Goal: Check status: Check status

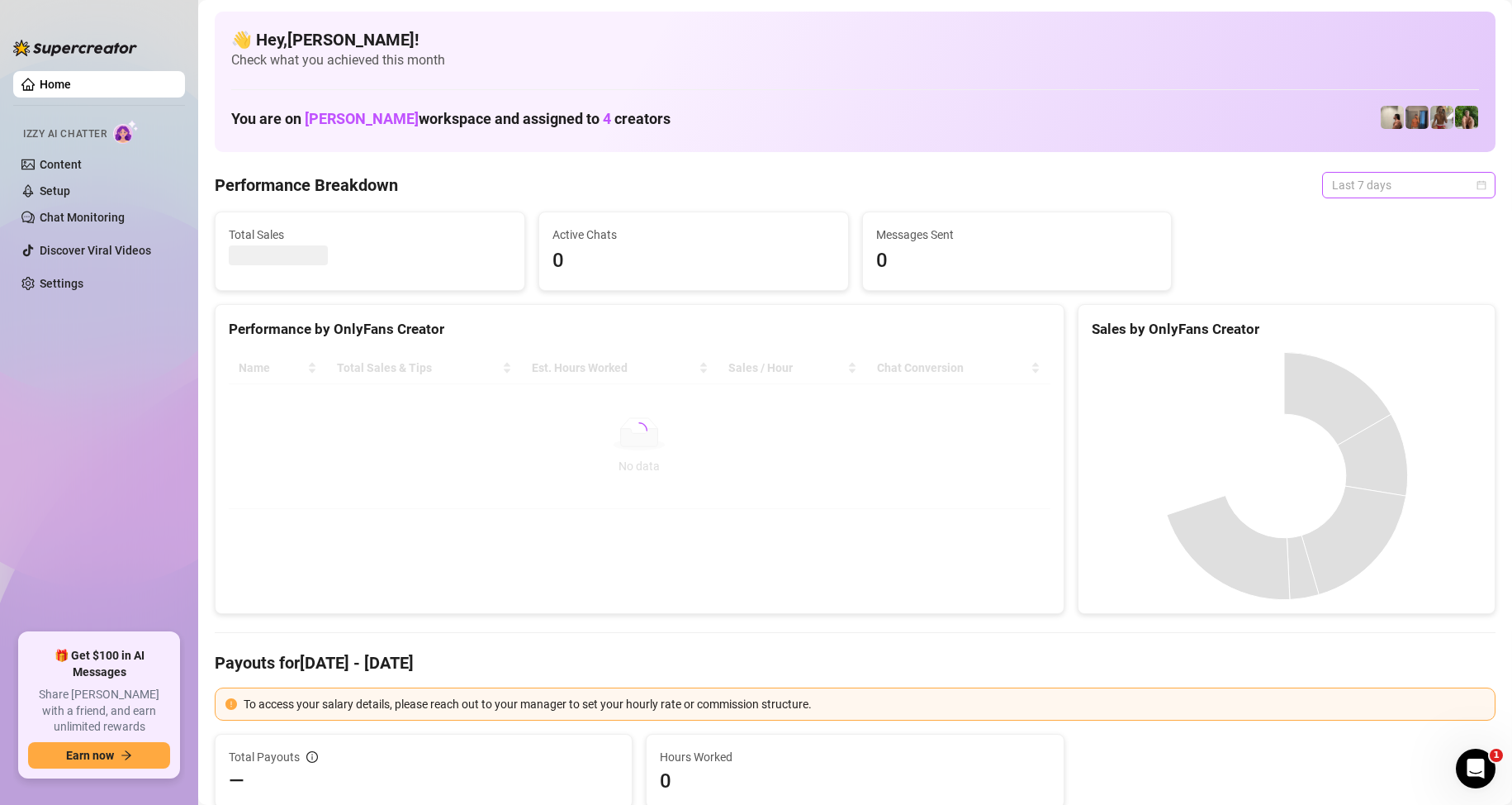
click at [1368, 184] on span "Last 7 days" at bounding box center [1409, 184] width 154 height 25
click at [1357, 319] on div "Custom date" at bounding box center [1394, 324] width 147 height 19
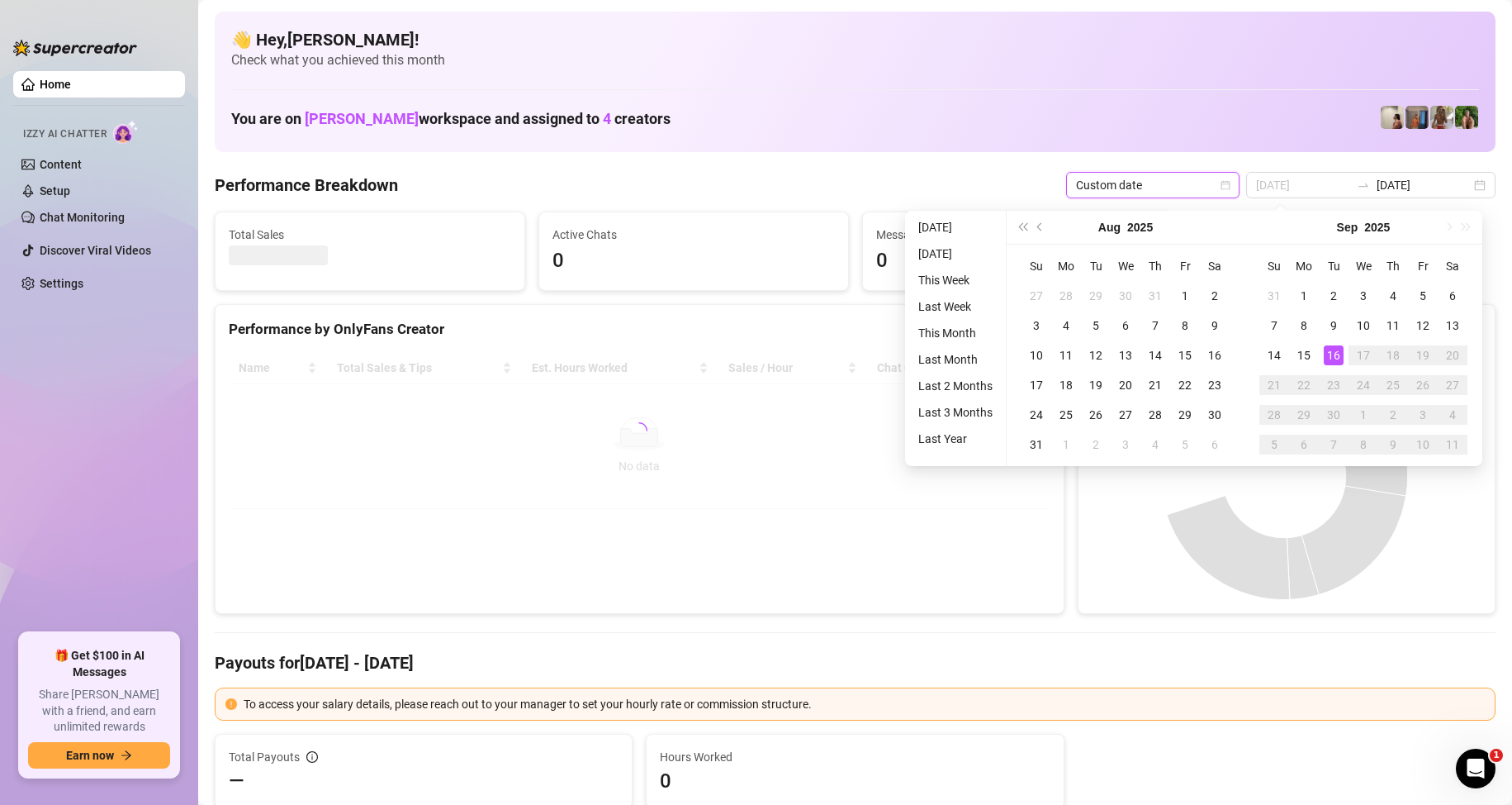
type input "[DATE]"
click at [1329, 355] on div "16" at bounding box center [1333, 355] width 19 height 19
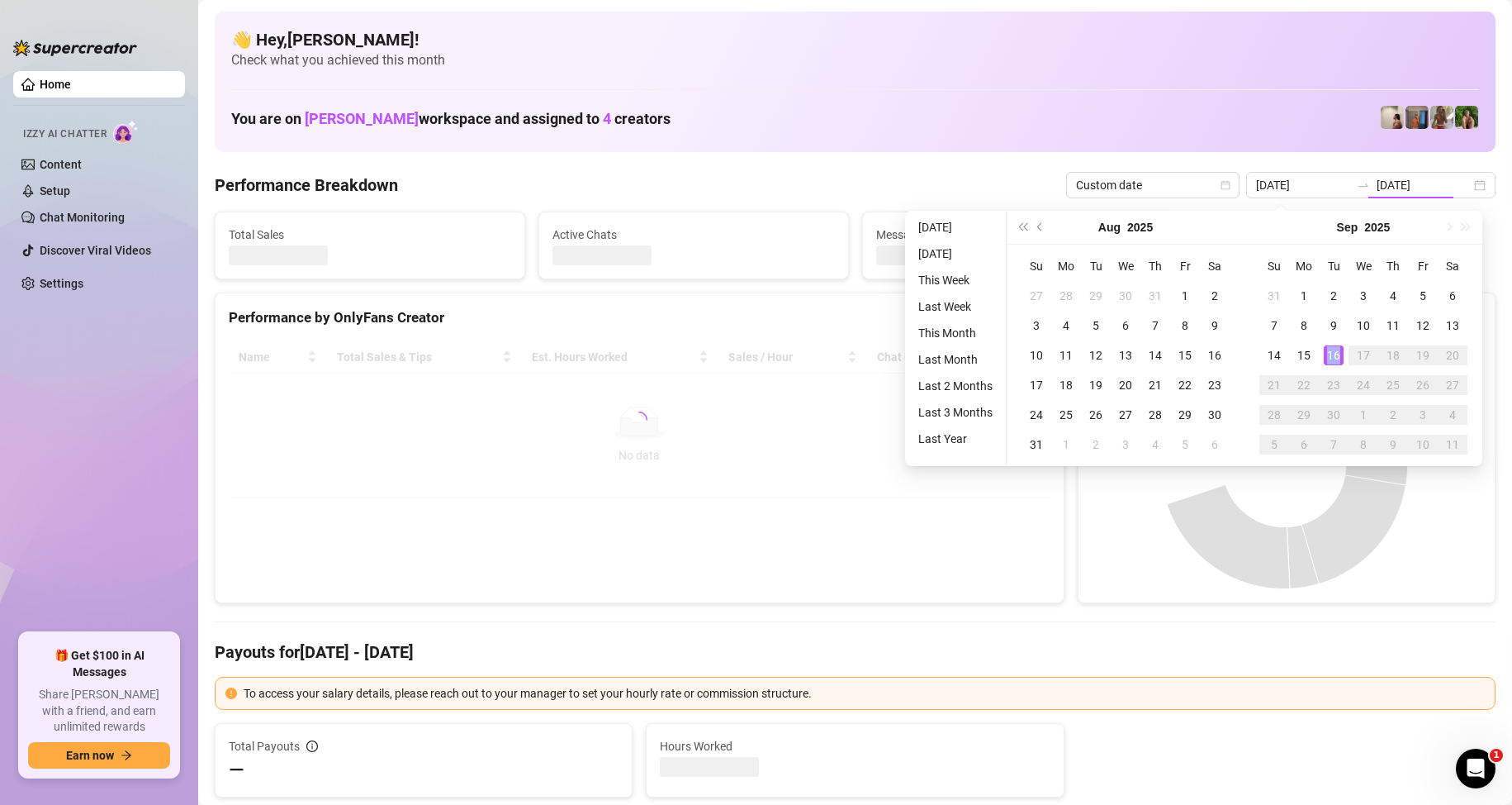
type input "[DATE]"
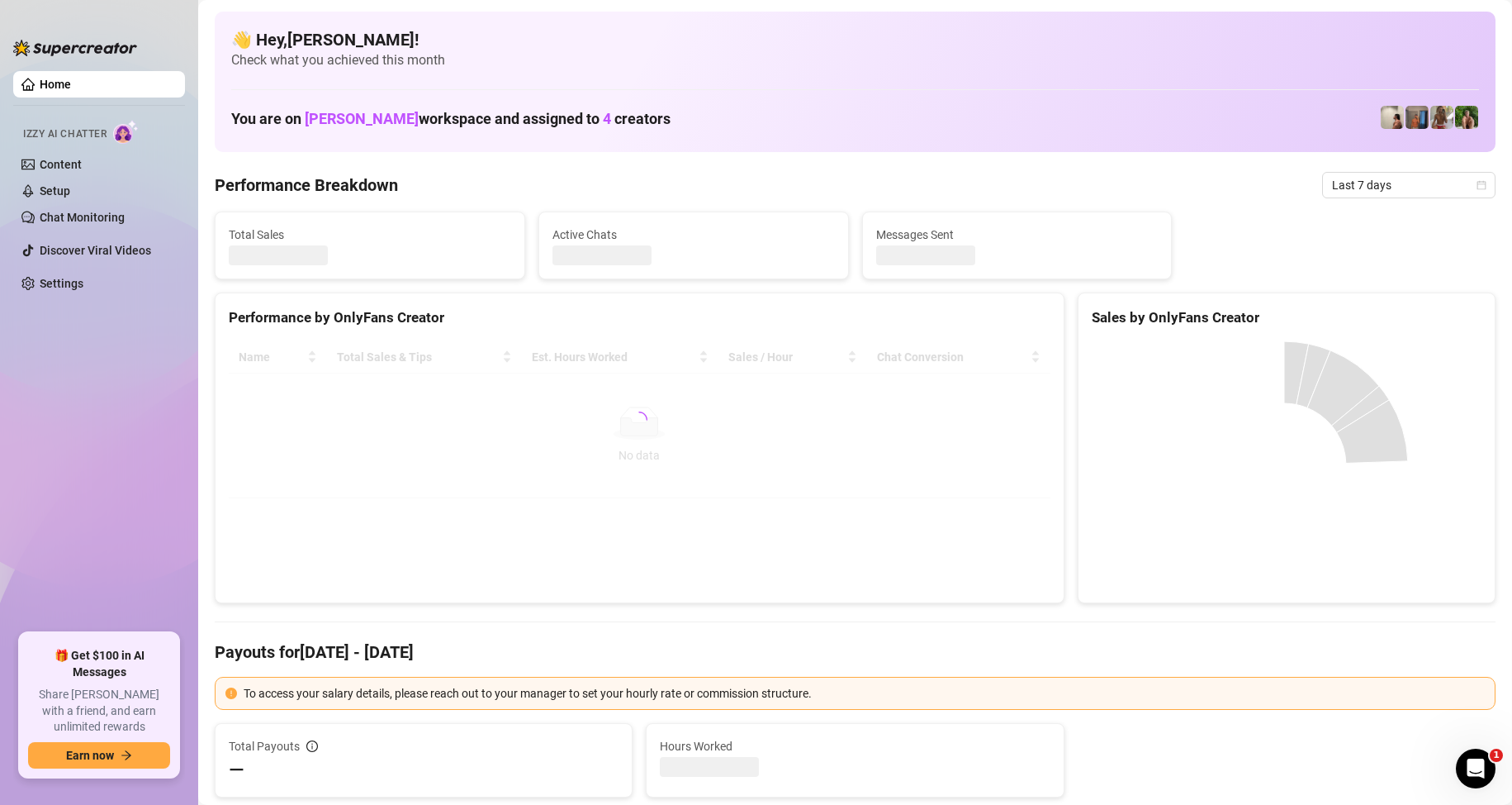
click at [1406, 189] on span "Last 7 days" at bounding box center [1409, 184] width 154 height 25
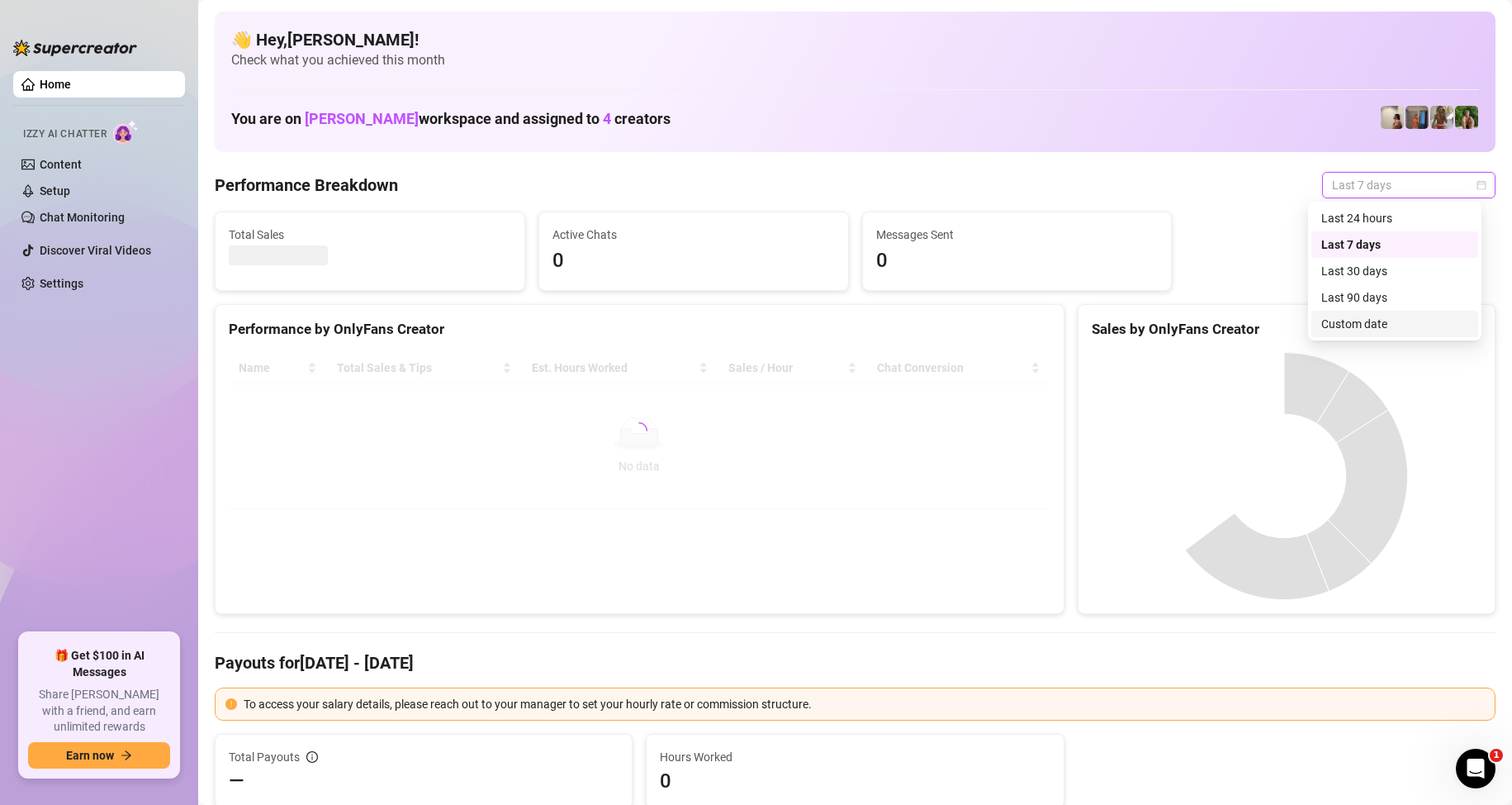
click at [1378, 322] on div "Custom date" at bounding box center [1394, 324] width 147 height 19
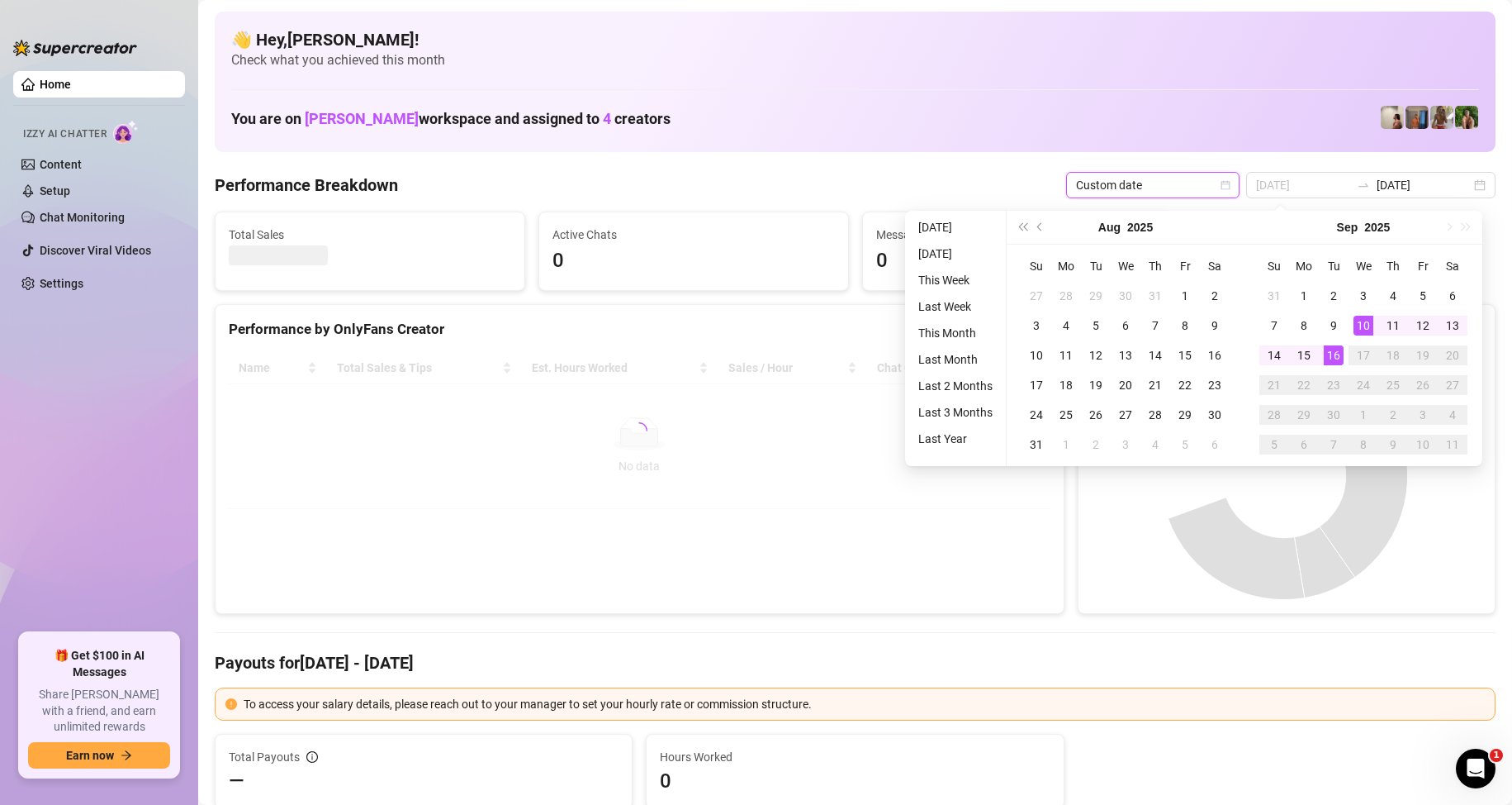
type input "[DATE]"
click at [1328, 356] on div "16" at bounding box center [1333, 355] width 19 height 19
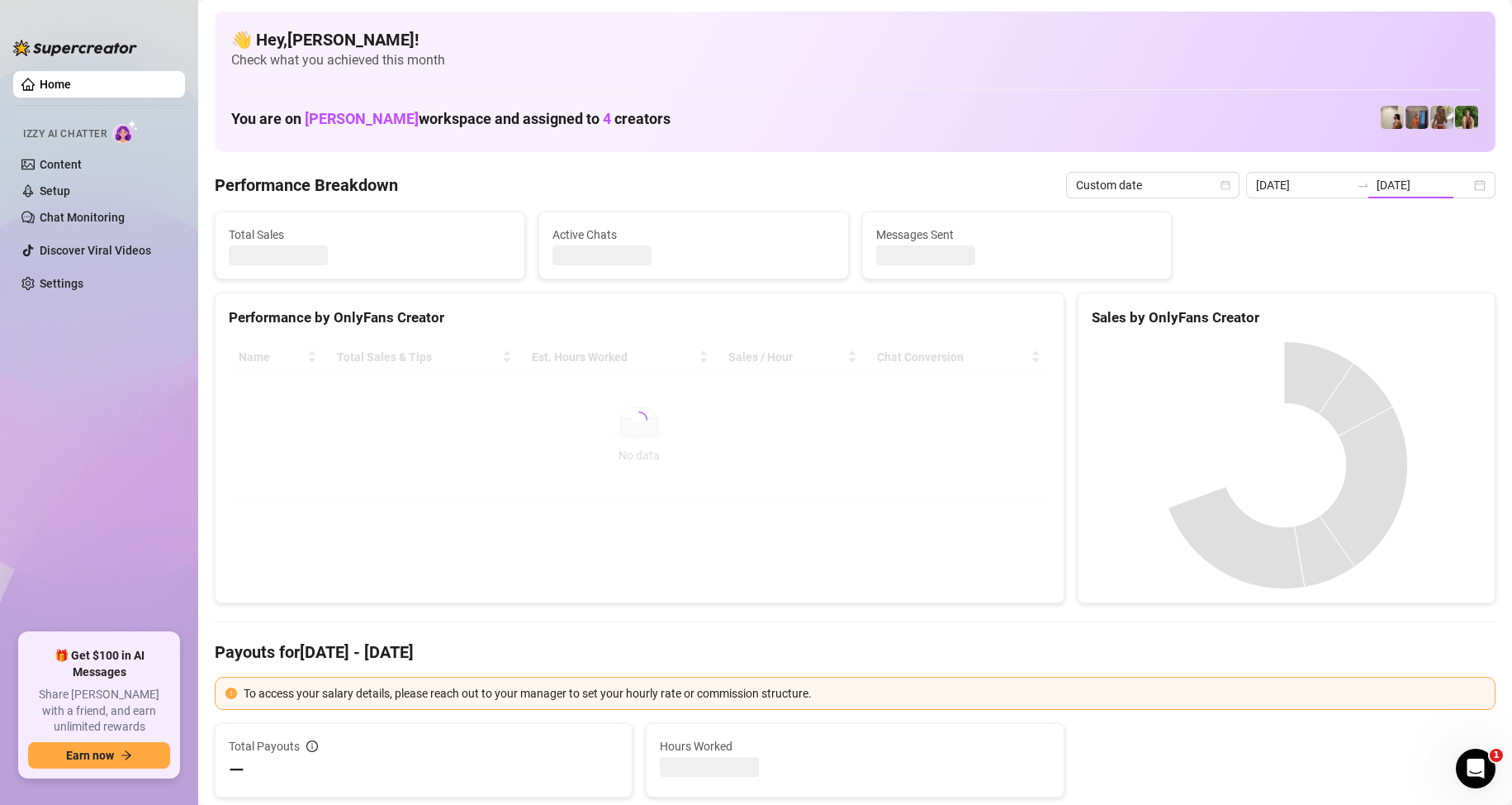
type input "[DATE]"
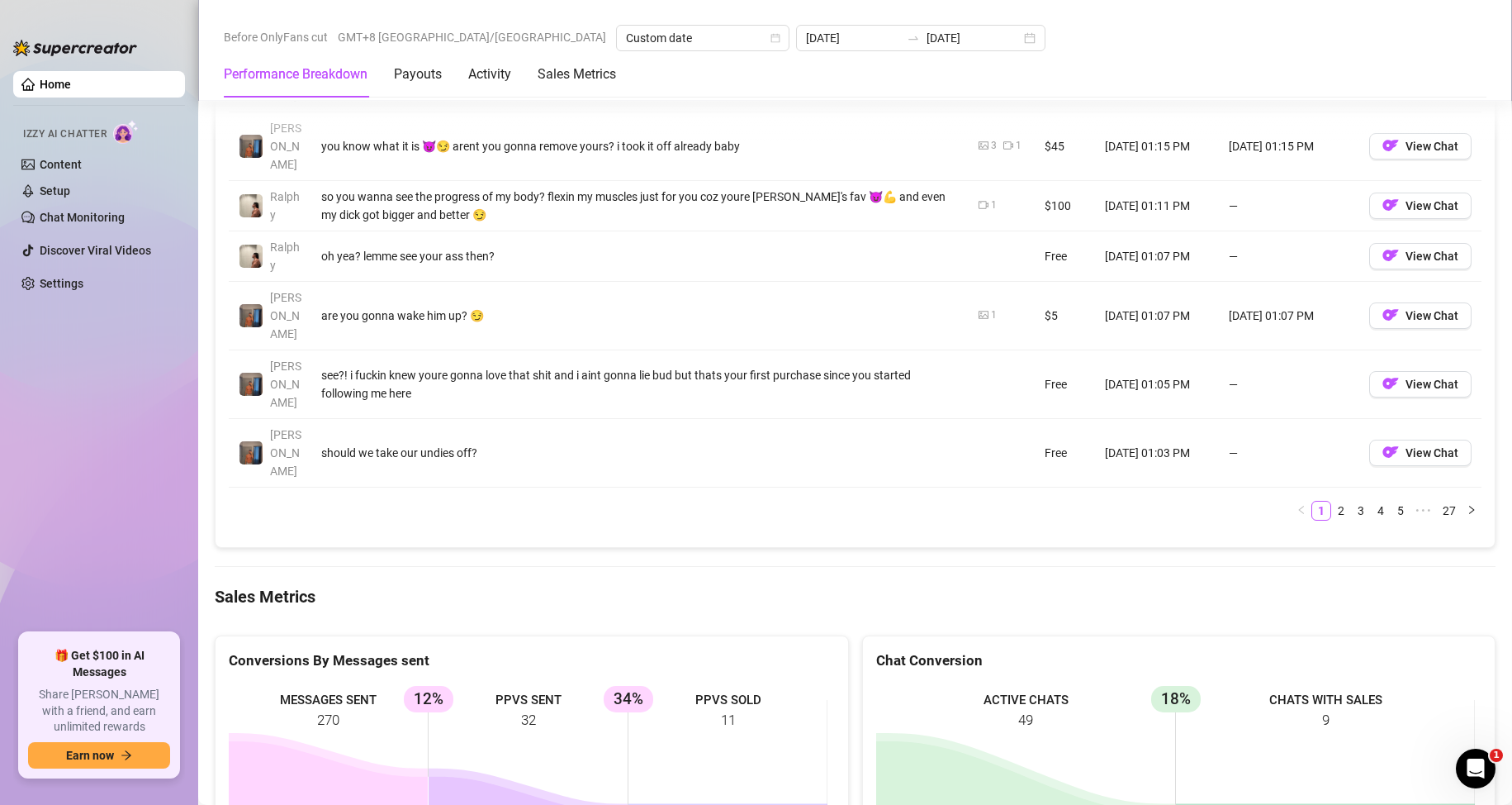
scroll to position [2066, 0]
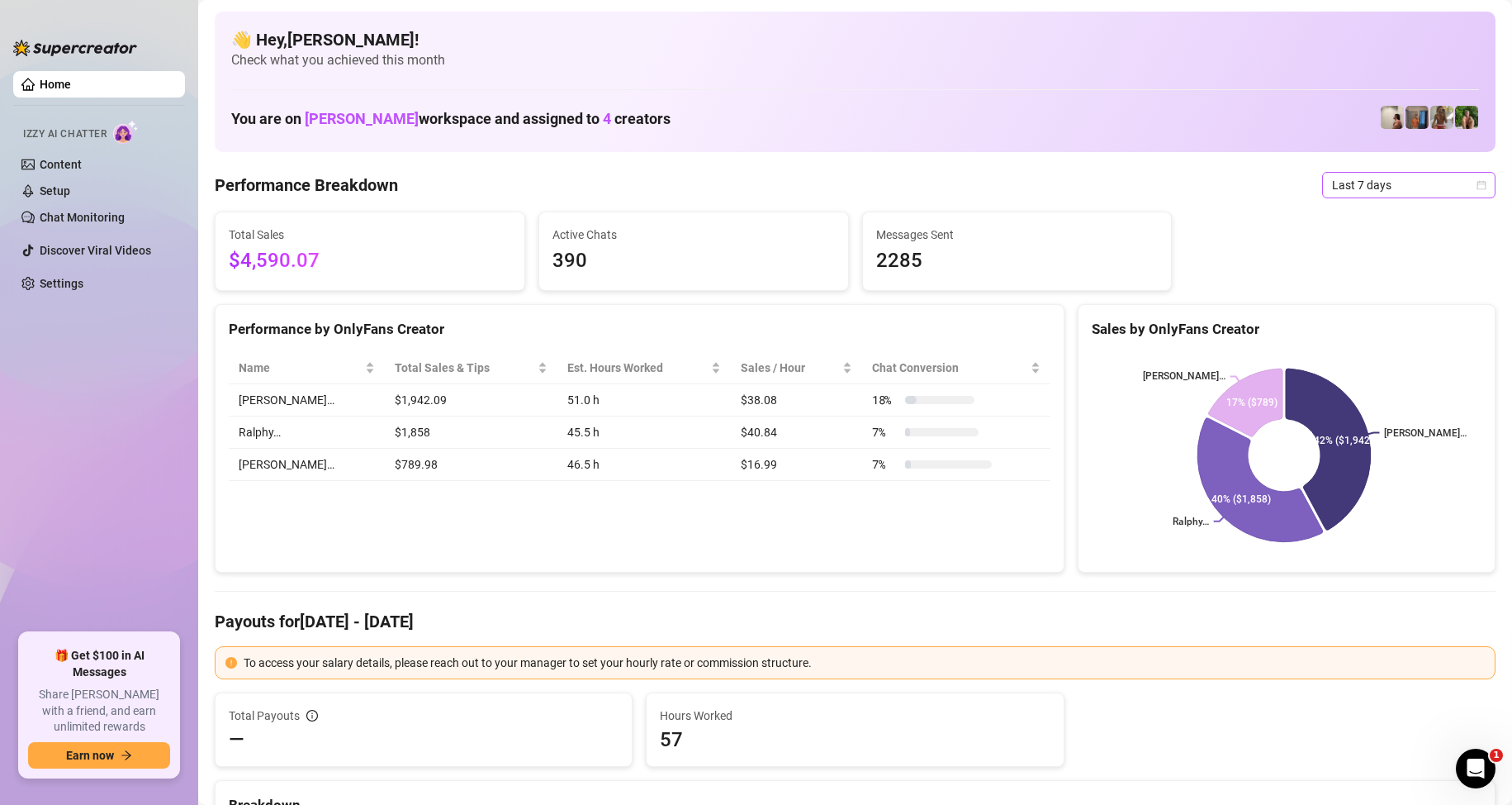
click at [1389, 188] on span "Last 7 days" at bounding box center [1409, 184] width 154 height 25
click at [1371, 323] on div "Custom date" at bounding box center [1394, 324] width 147 height 19
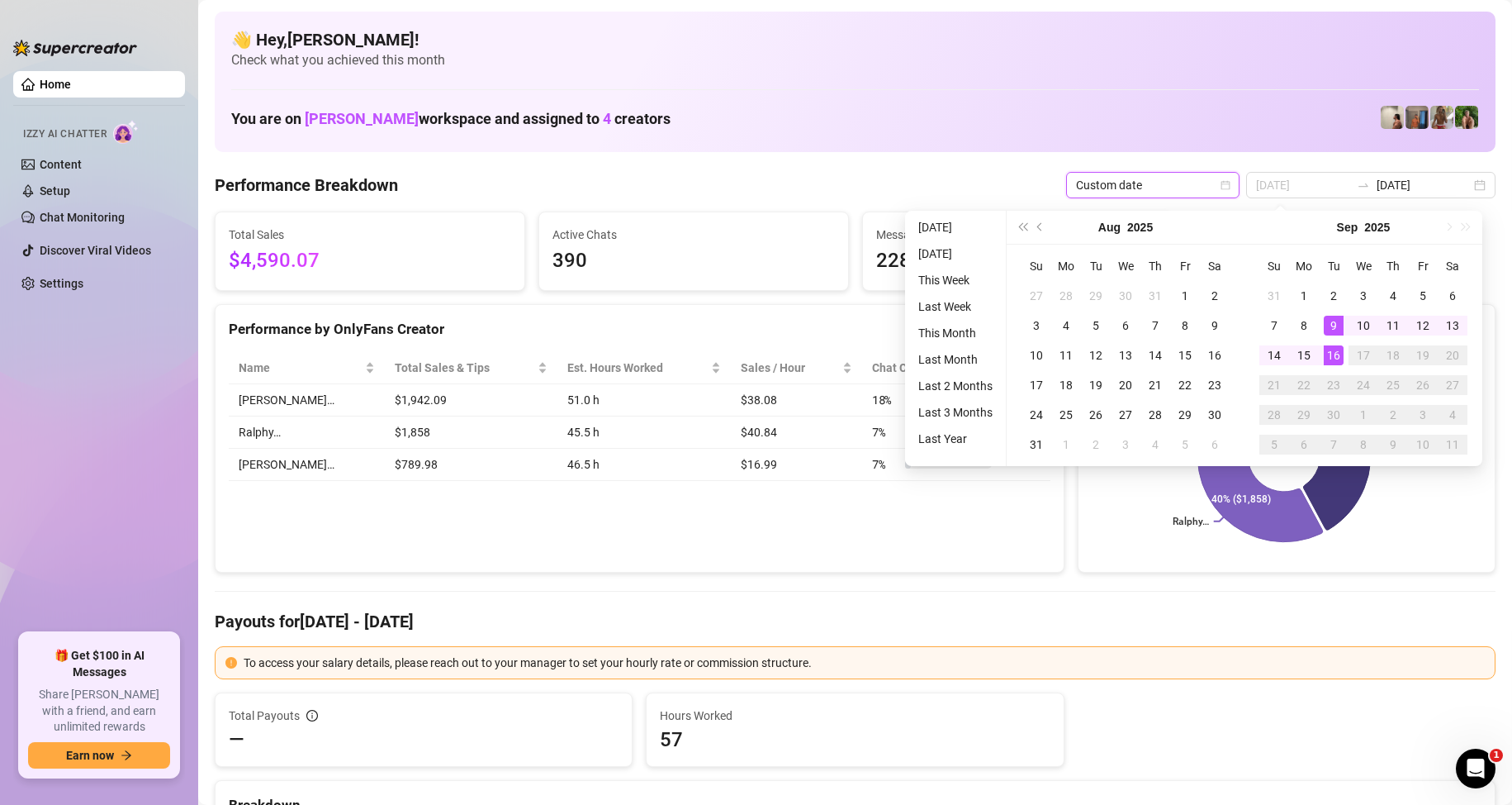
type input "[DATE]"
click at [1336, 349] on div "16" at bounding box center [1333, 355] width 19 height 19
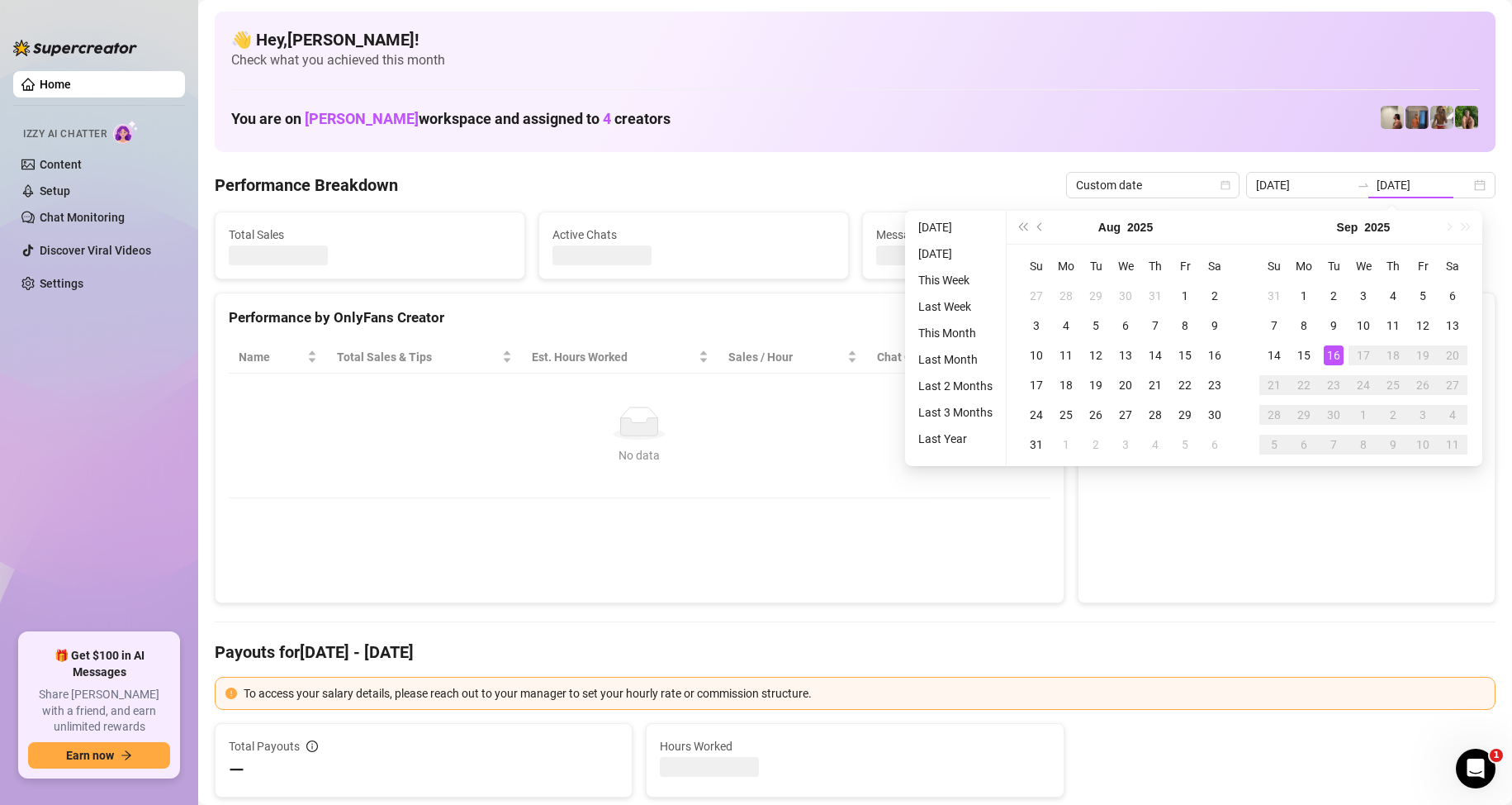
type input "[DATE]"
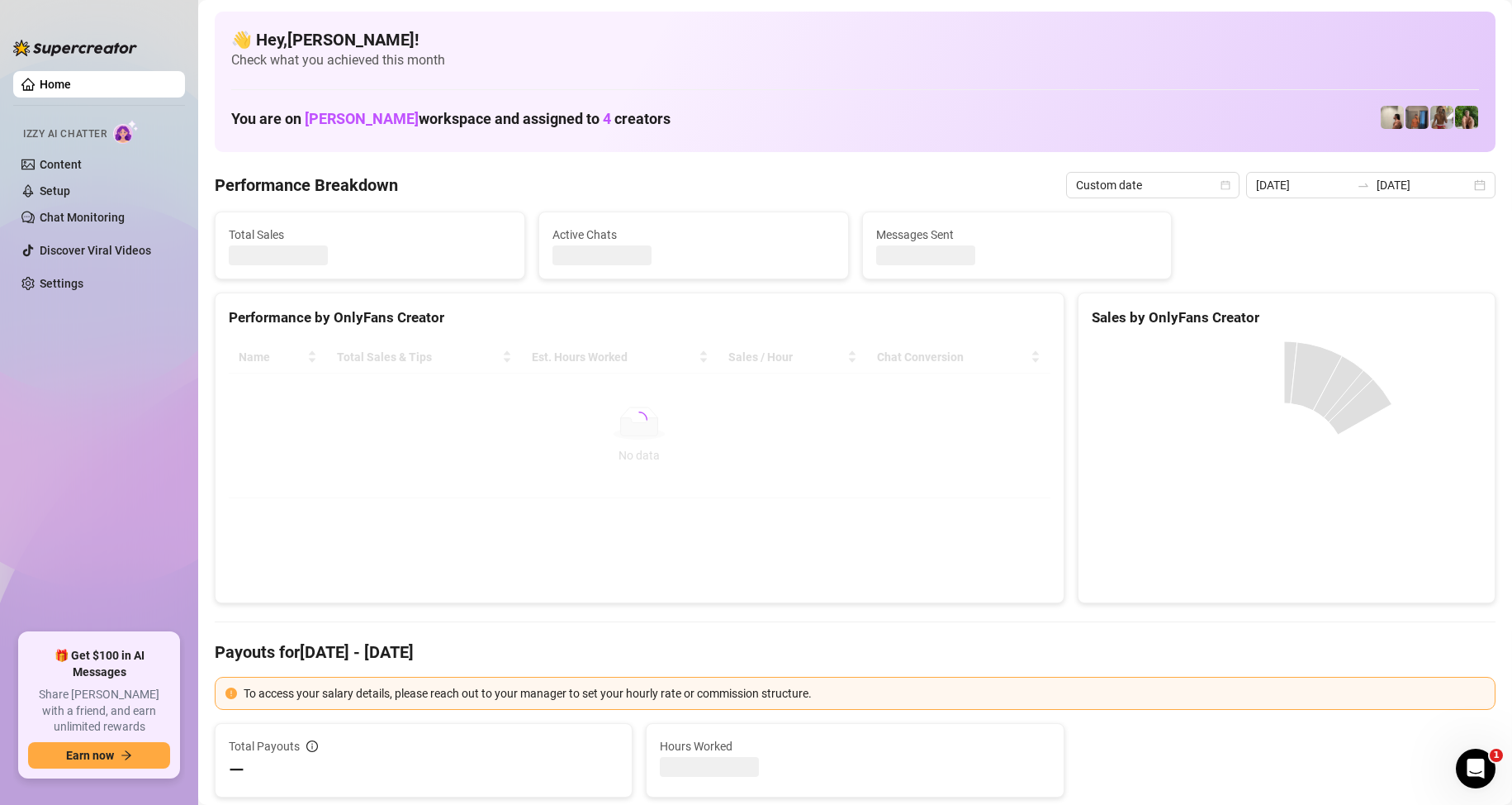
drag, startPoint x: 767, startPoint y: 528, endPoint x: 758, endPoint y: 519, distance: 12.7
click at [763, 529] on div "Performance by OnlyFans Creator Name Total Sales & Tips Est. Hours Worked Sales…" at bounding box center [640, 447] width 850 height 310
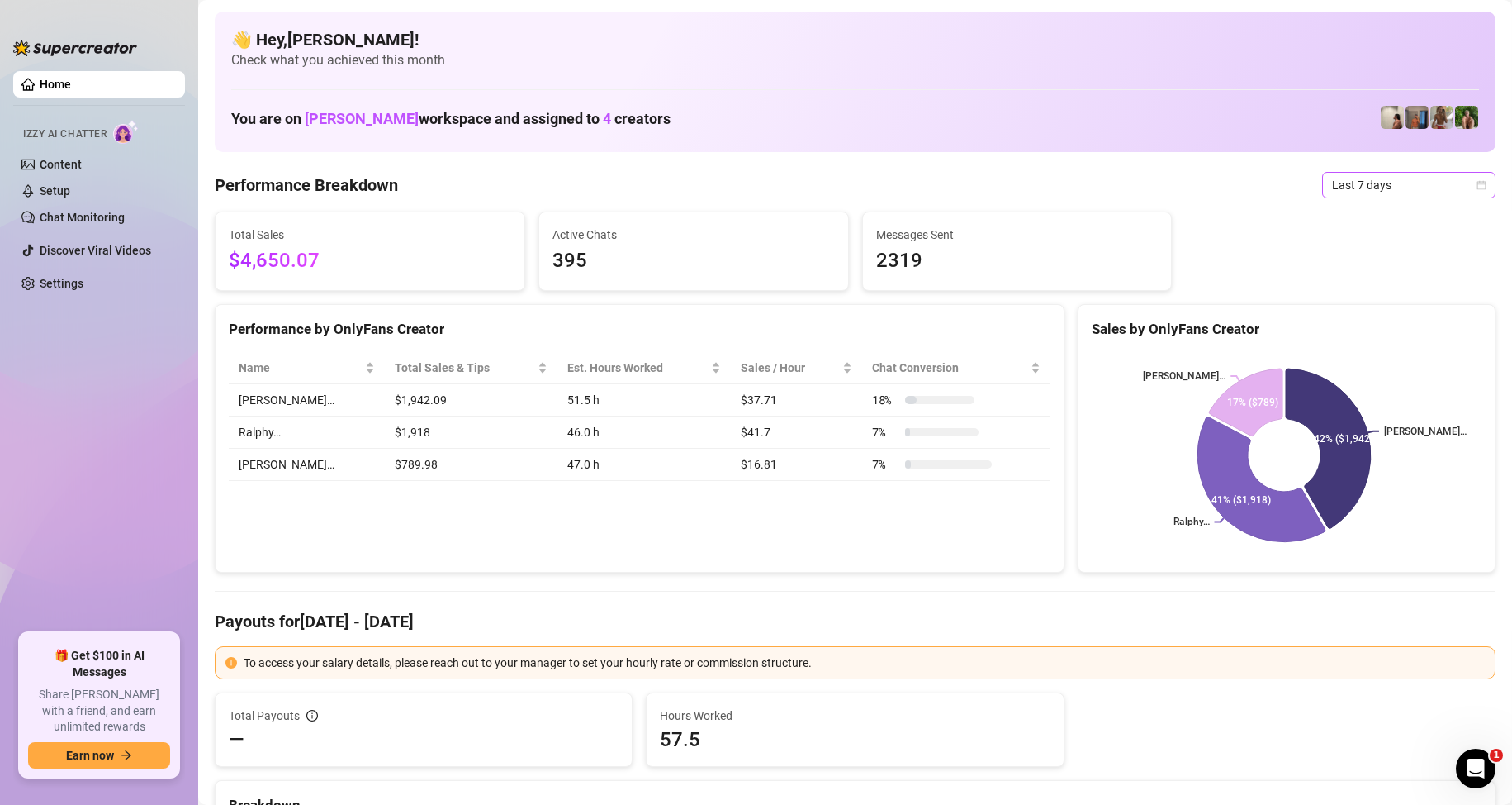
click at [1349, 177] on span "Last 7 days" at bounding box center [1409, 184] width 154 height 25
click at [1367, 325] on div "Custom date" at bounding box center [1394, 324] width 147 height 19
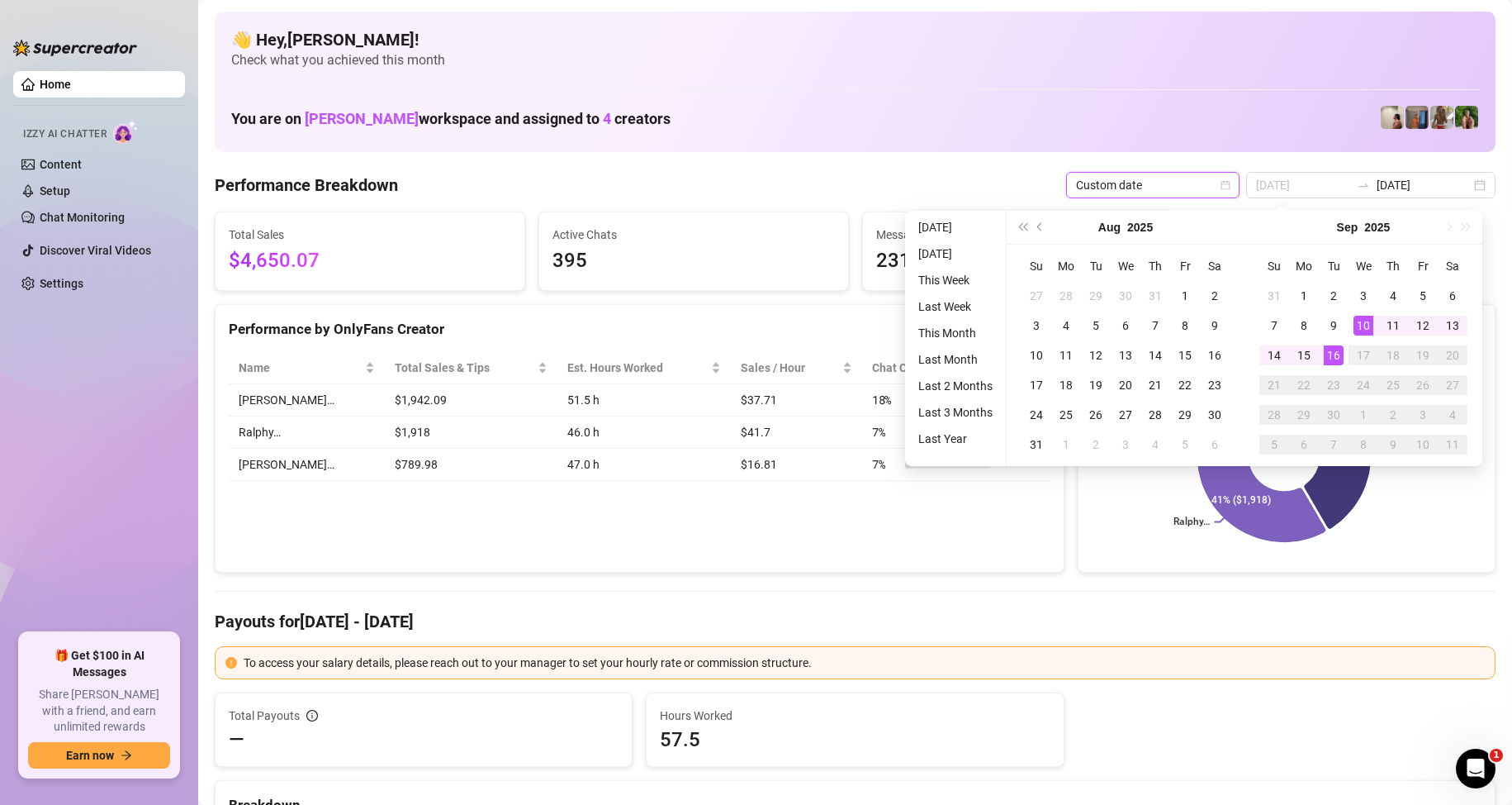
type input "[DATE]"
click at [1339, 361] on div "16" at bounding box center [1333, 355] width 19 height 19
type input "[DATE]"
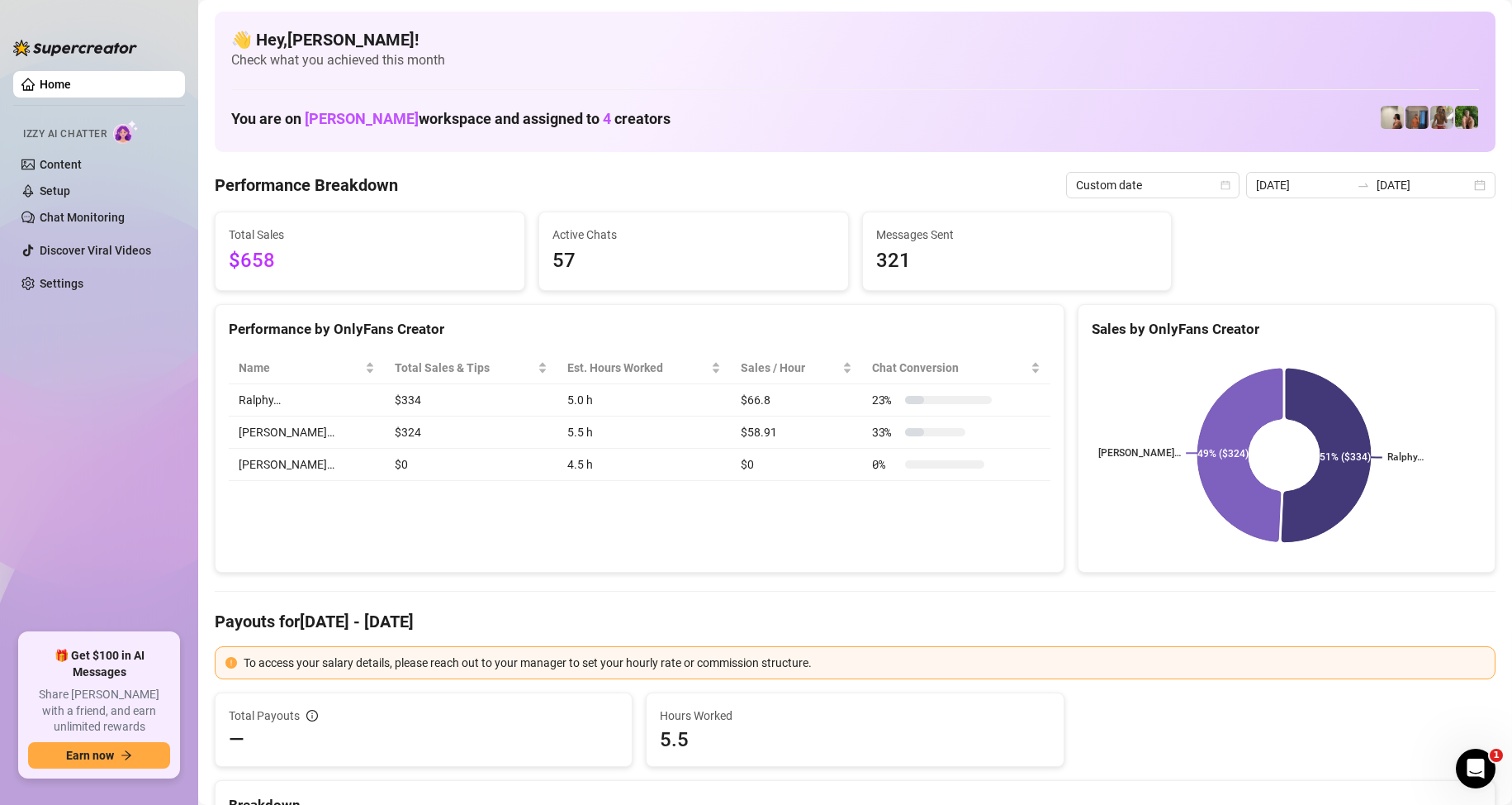
click at [180, 432] on ul "Home Izzy AI Chatter Content Setup Chat Monitoring Discover Viral Videos Settin…" at bounding box center [99, 346] width 172 height 561
click at [1380, 184] on input "[DATE]" at bounding box center [1424, 185] width 94 height 19
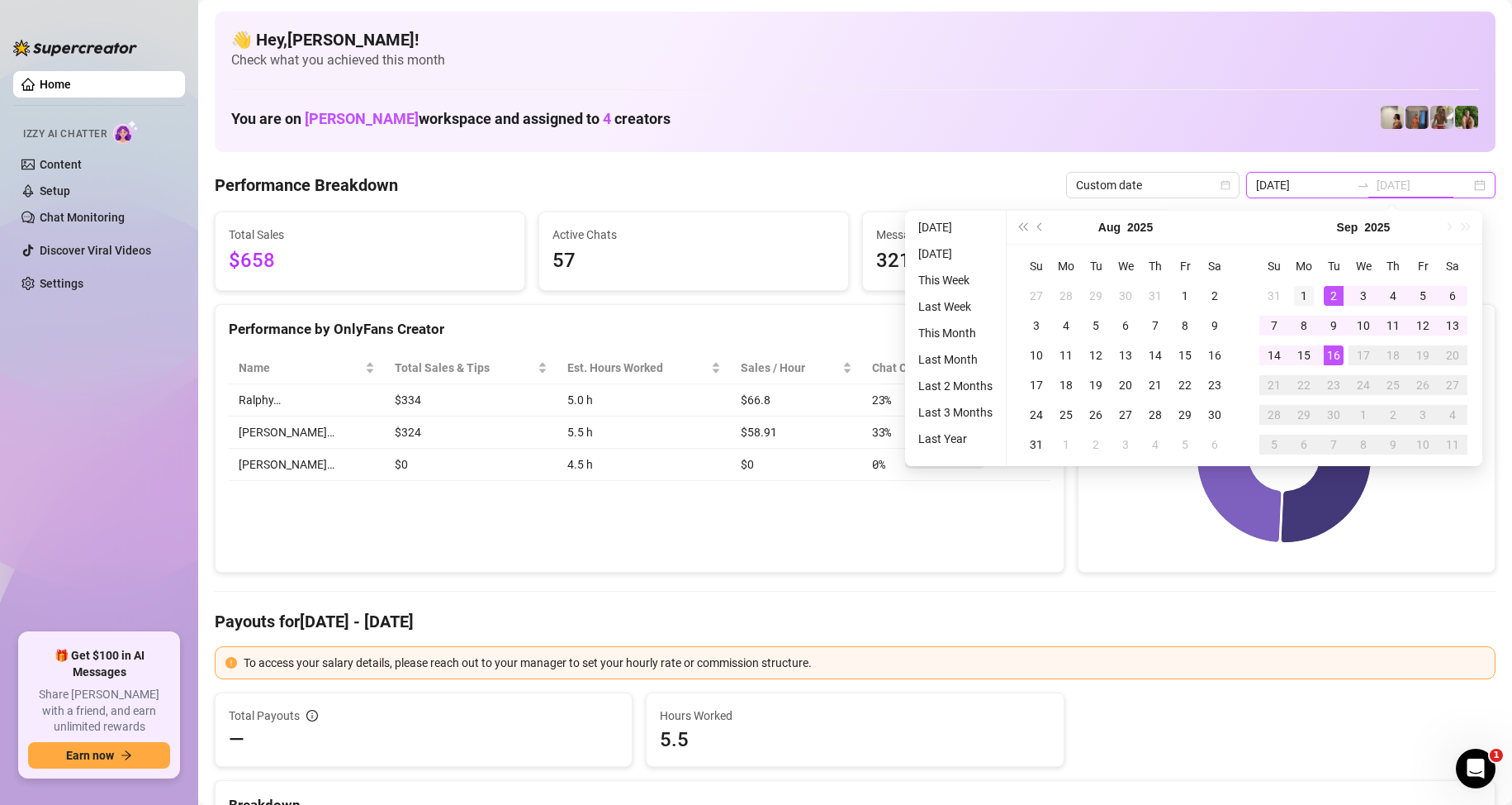
type input "2025-09-01"
click at [1306, 296] on div "1" at bounding box center [1304, 296] width 19 height 19
type input "[DATE]"
click at [1338, 363] on div "16" at bounding box center [1333, 355] width 19 height 19
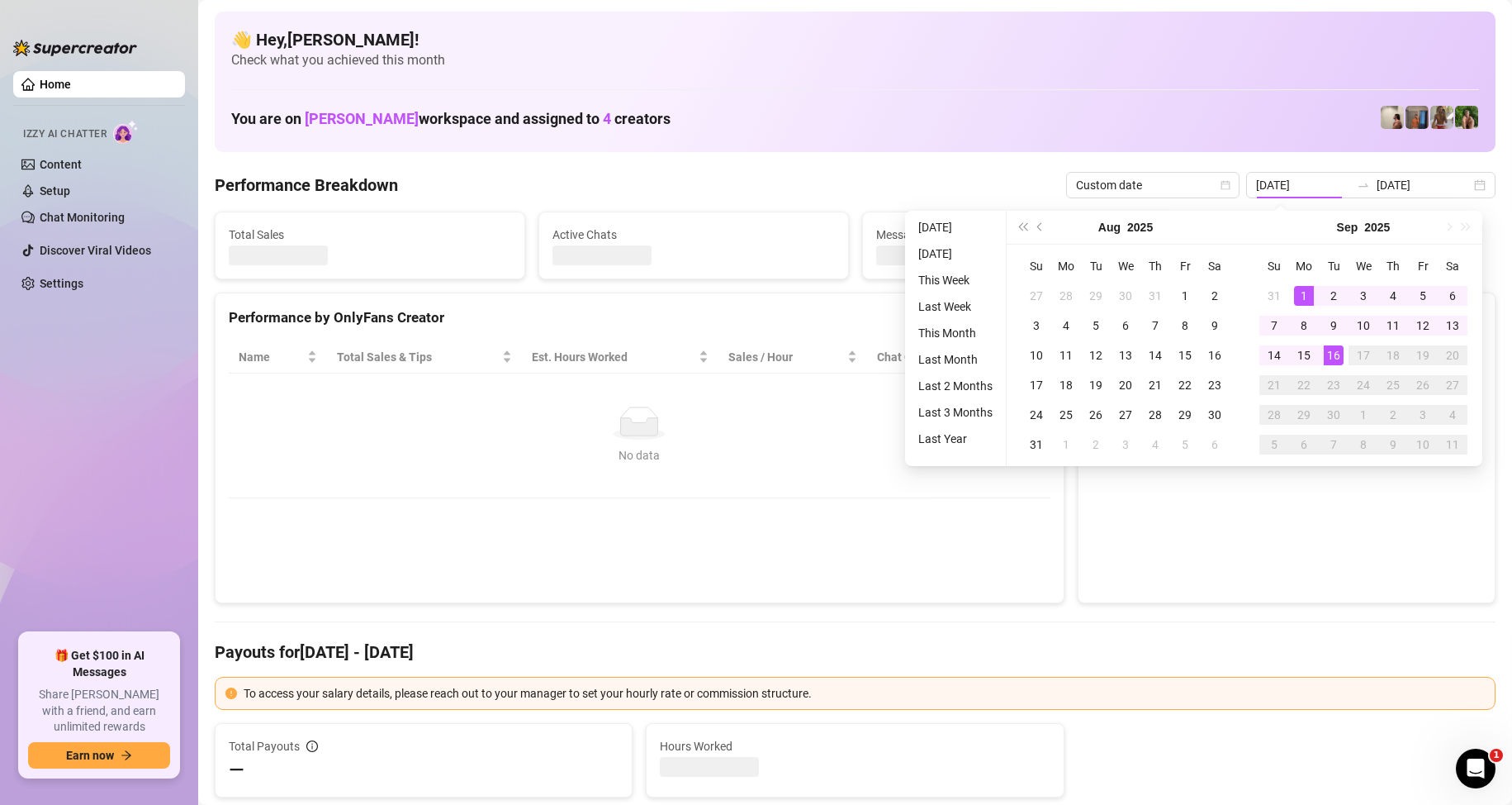
type input "2025-09-01"
type input "[DATE]"
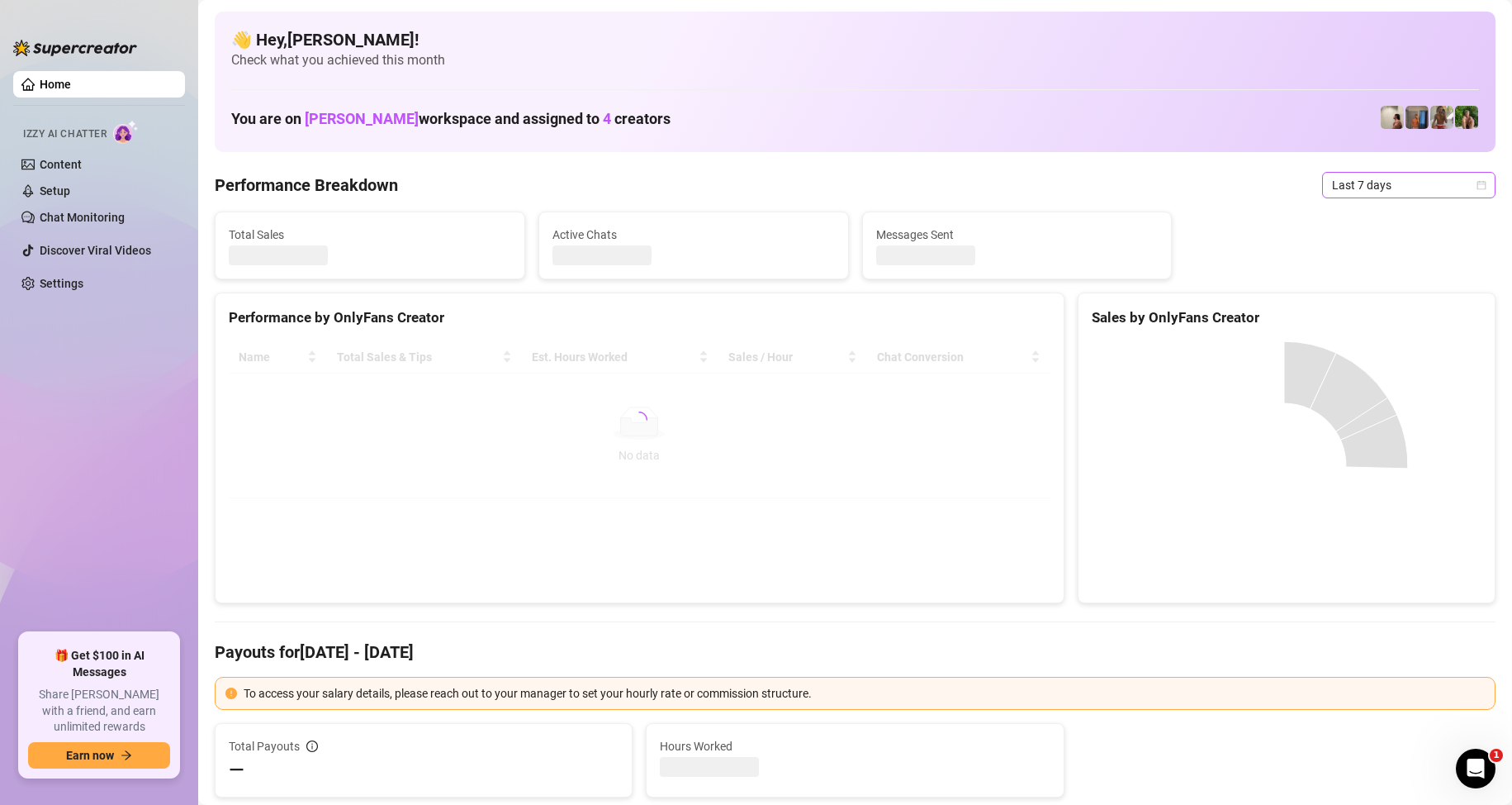
click at [1384, 179] on span "Last 7 days" at bounding box center [1409, 184] width 154 height 25
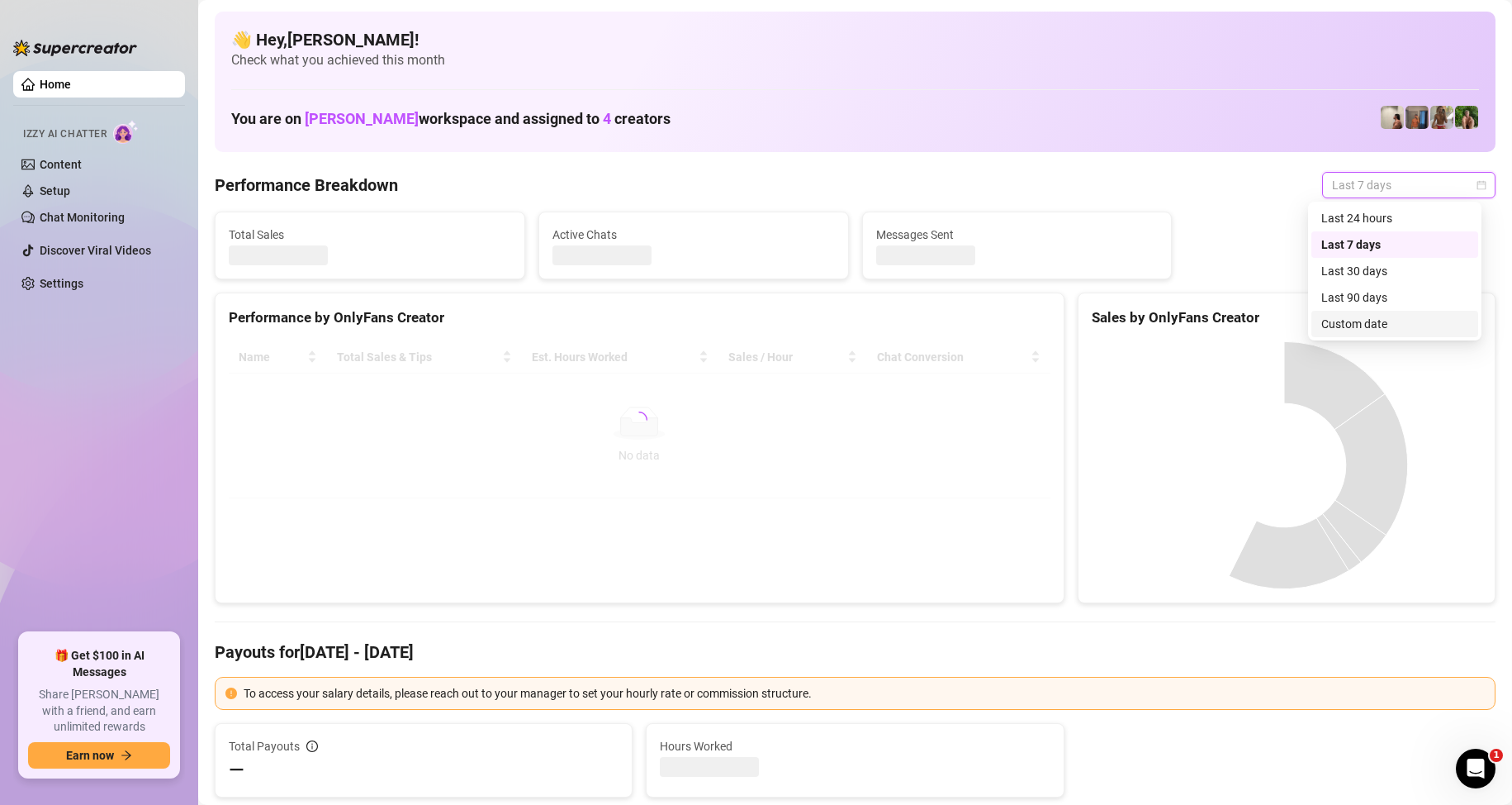
click at [1340, 321] on div "Custom date" at bounding box center [1394, 324] width 147 height 19
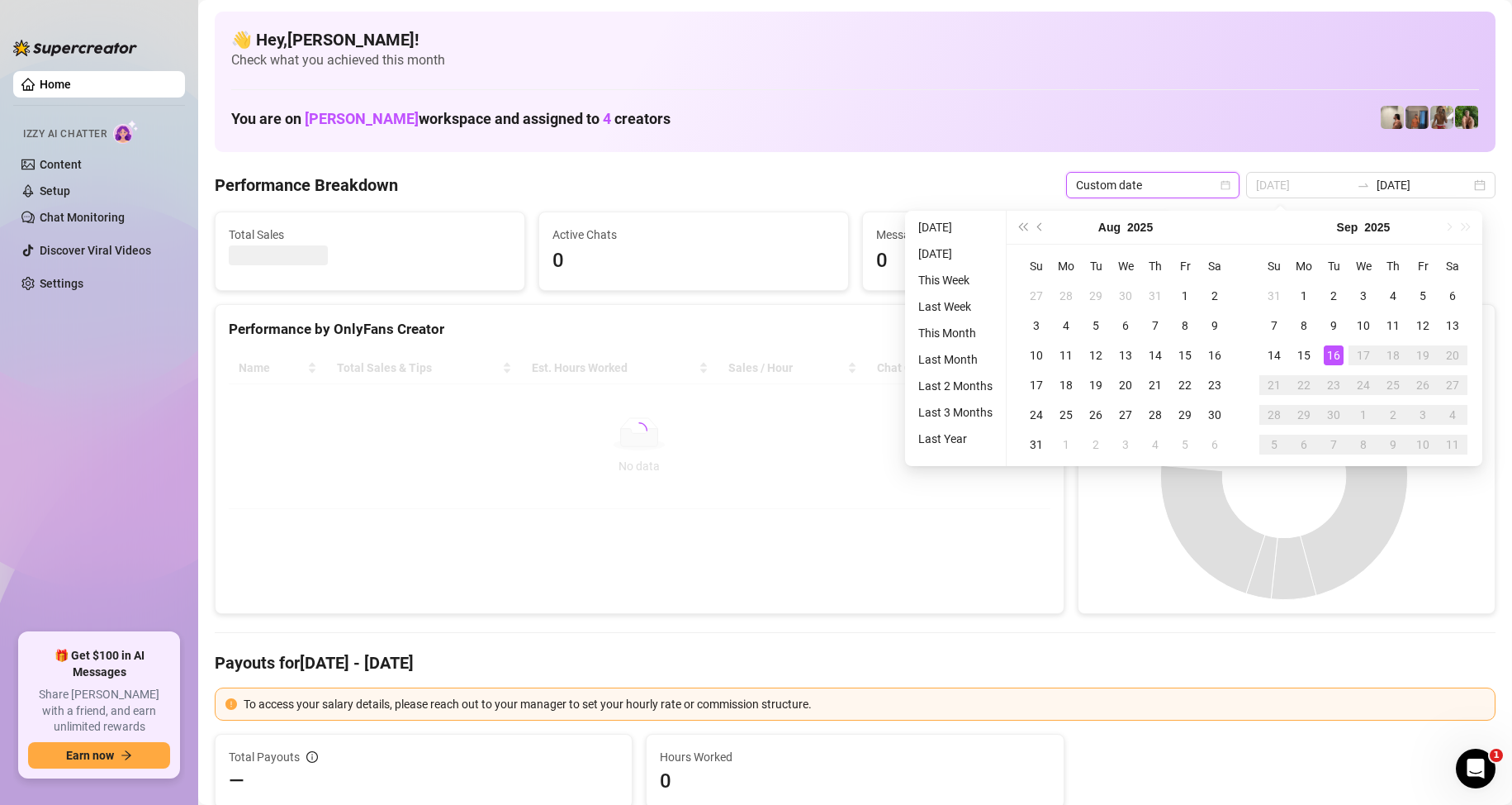
type input "[DATE]"
click at [1336, 358] on div "16" at bounding box center [1333, 355] width 19 height 19
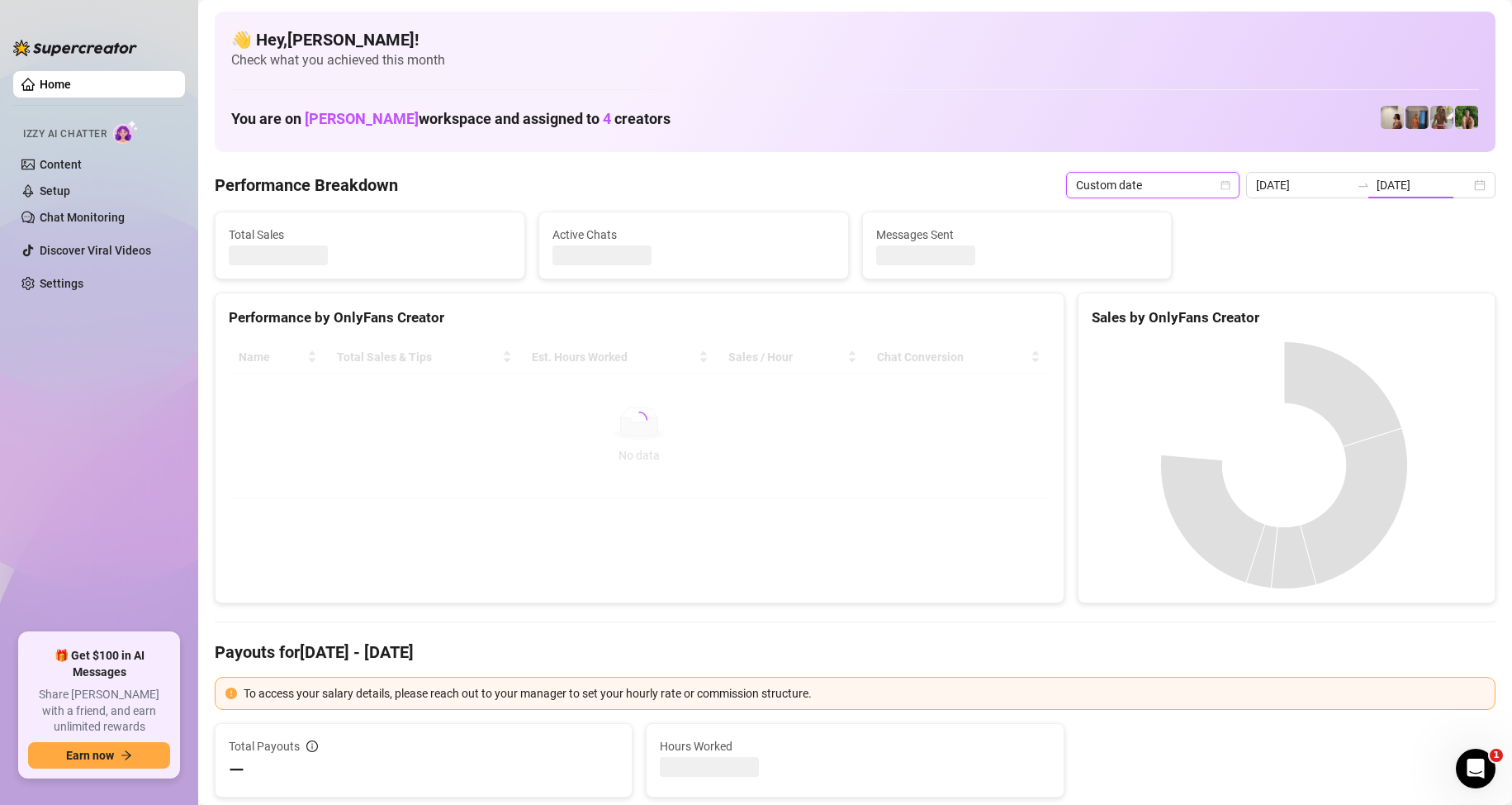
type input "[DATE]"
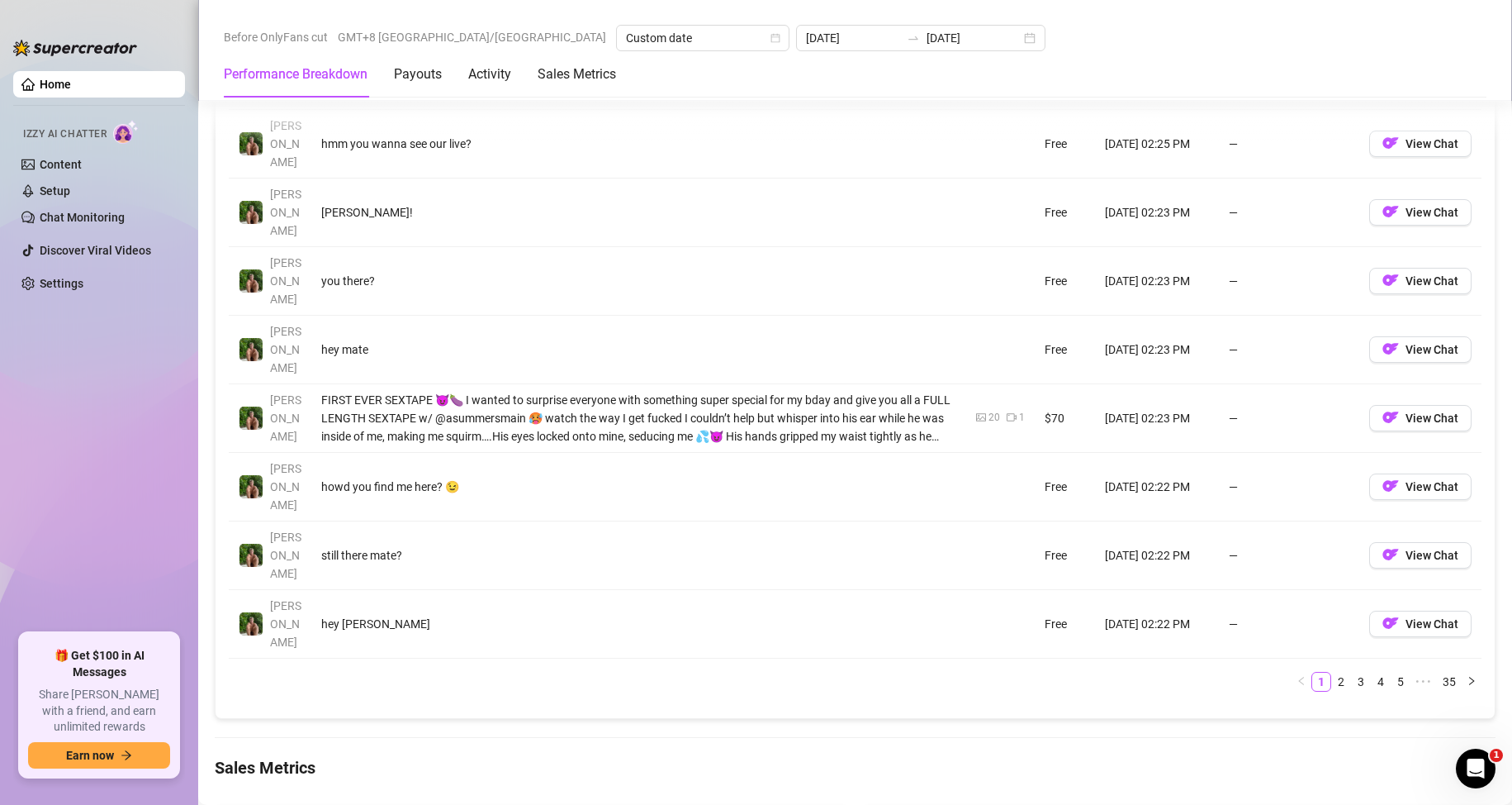
scroll to position [1604, 0]
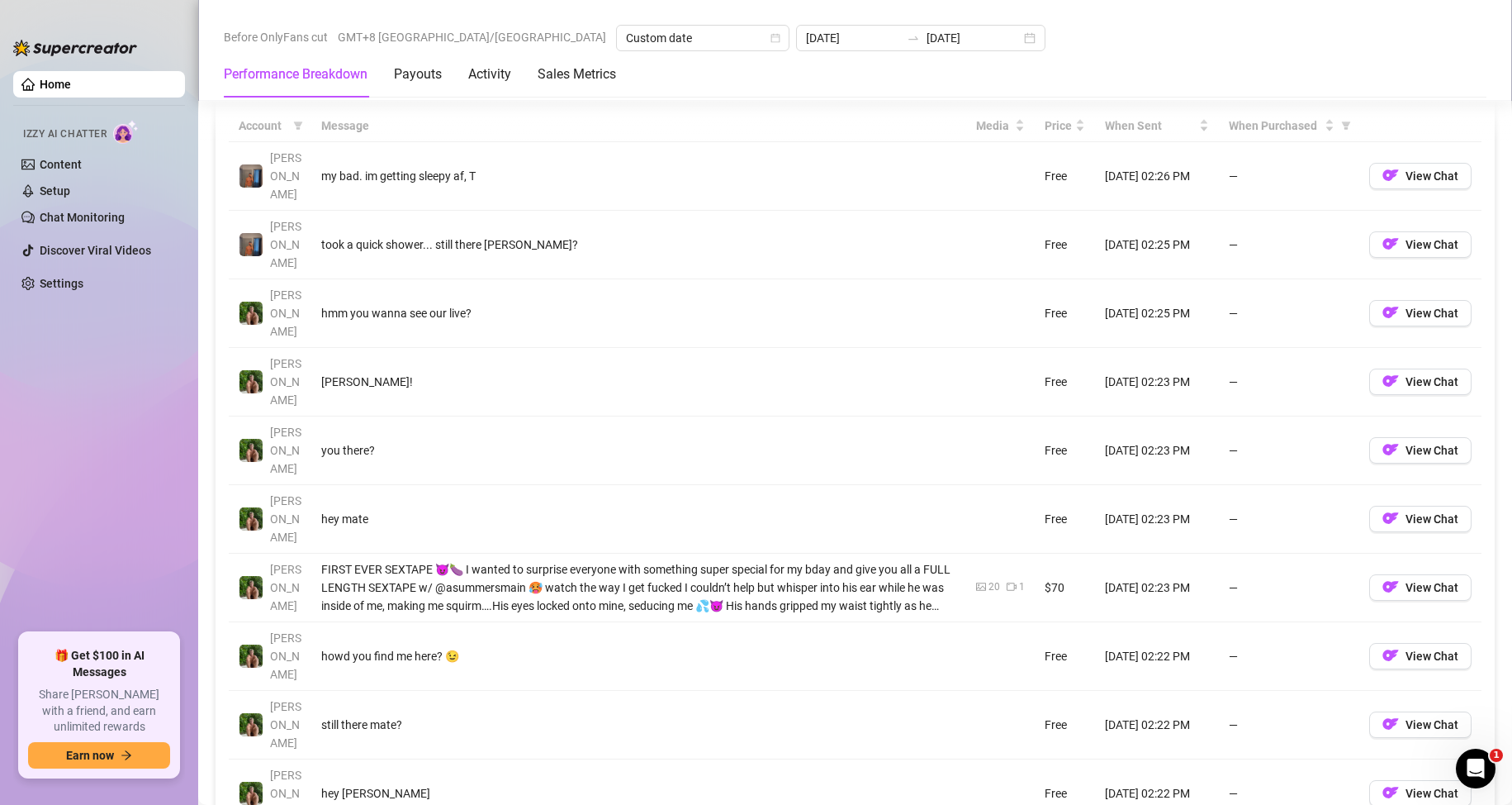
click at [133, 415] on ul "Home Izzy AI Chatter Content Setup Chat Monitoring Discover Viral Videos Settin…" at bounding box center [99, 346] width 172 height 561
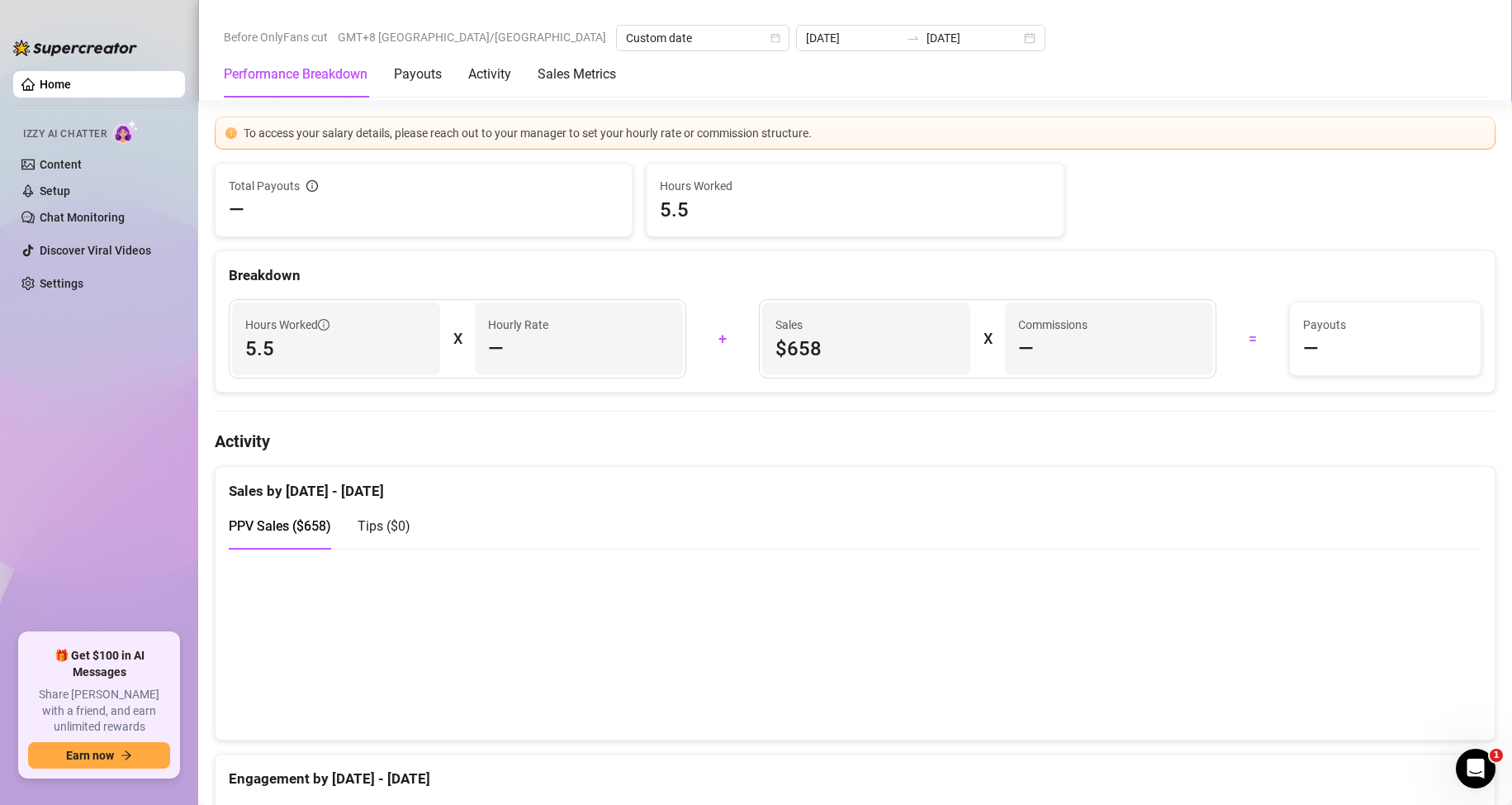
scroll to position [34, 0]
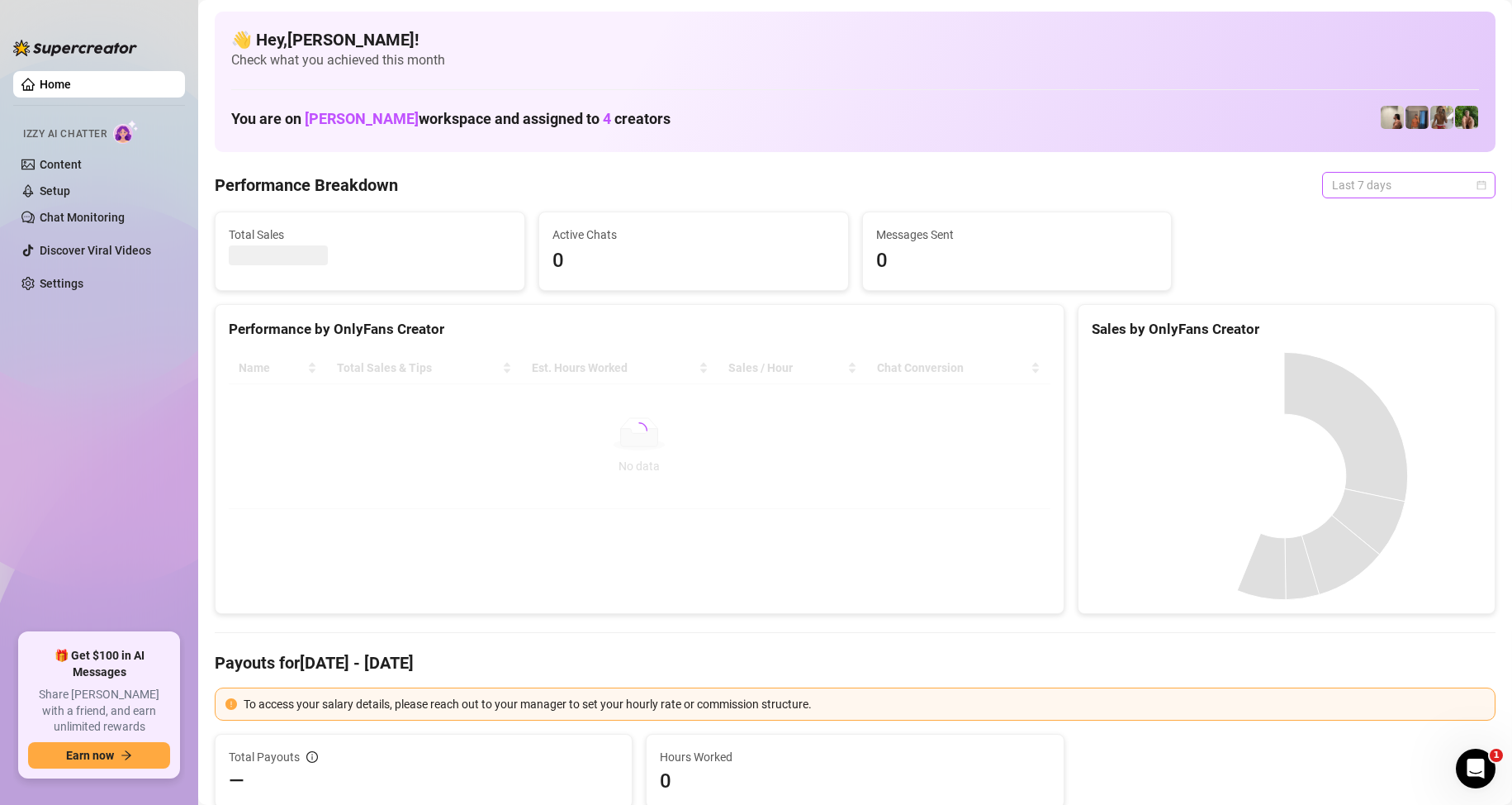
click at [1383, 190] on span "Last 7 days" at bounding box center [1409, 184] width 154 height 25
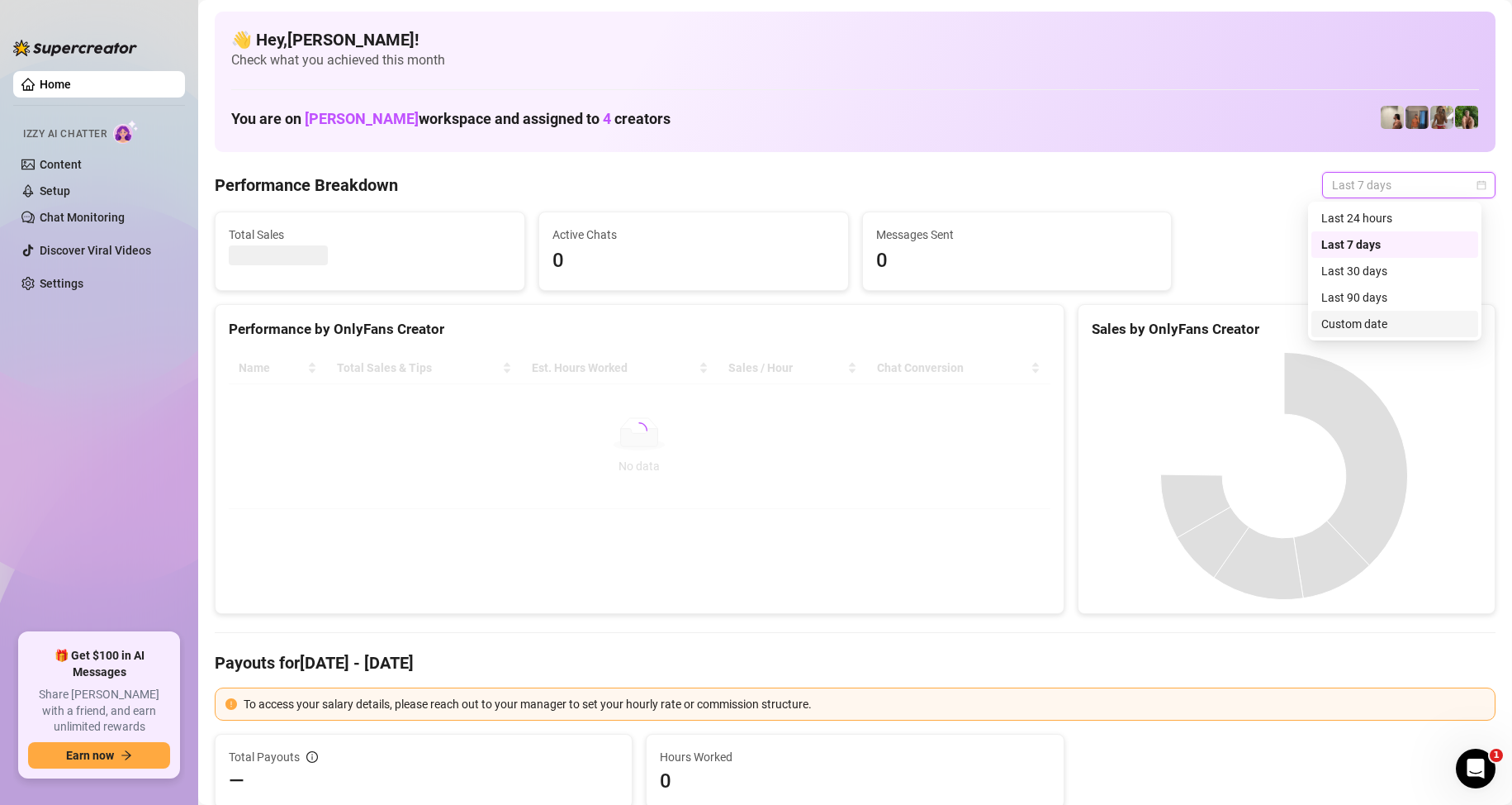
click at [1377, 323] on div "Custom date" at bounding box center [1394, 324] width 147 height 19
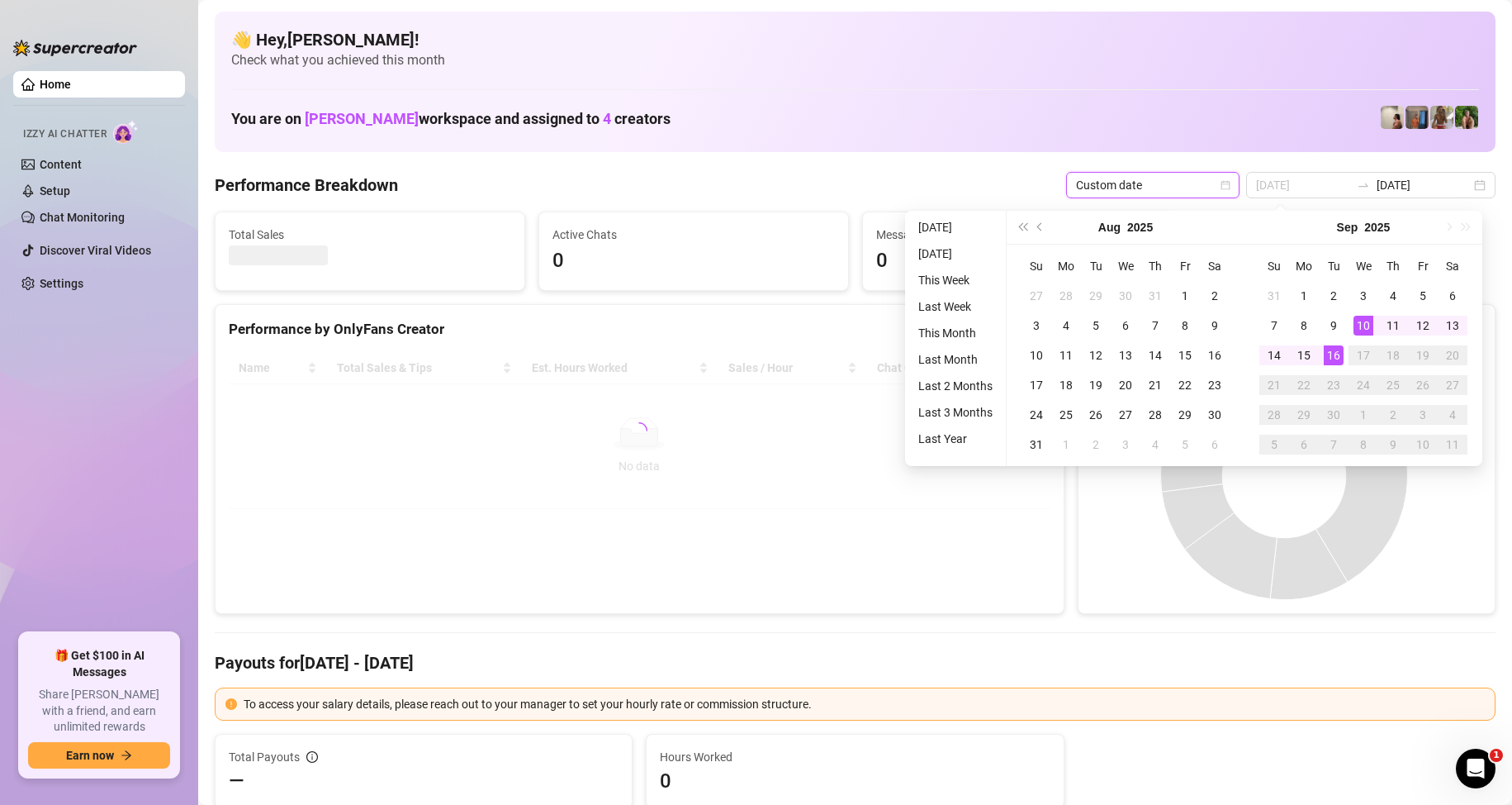
type input "[DATE]"
click at [1337, 356] on div "16" at bounding box center [1333, 355] width 19 height 19
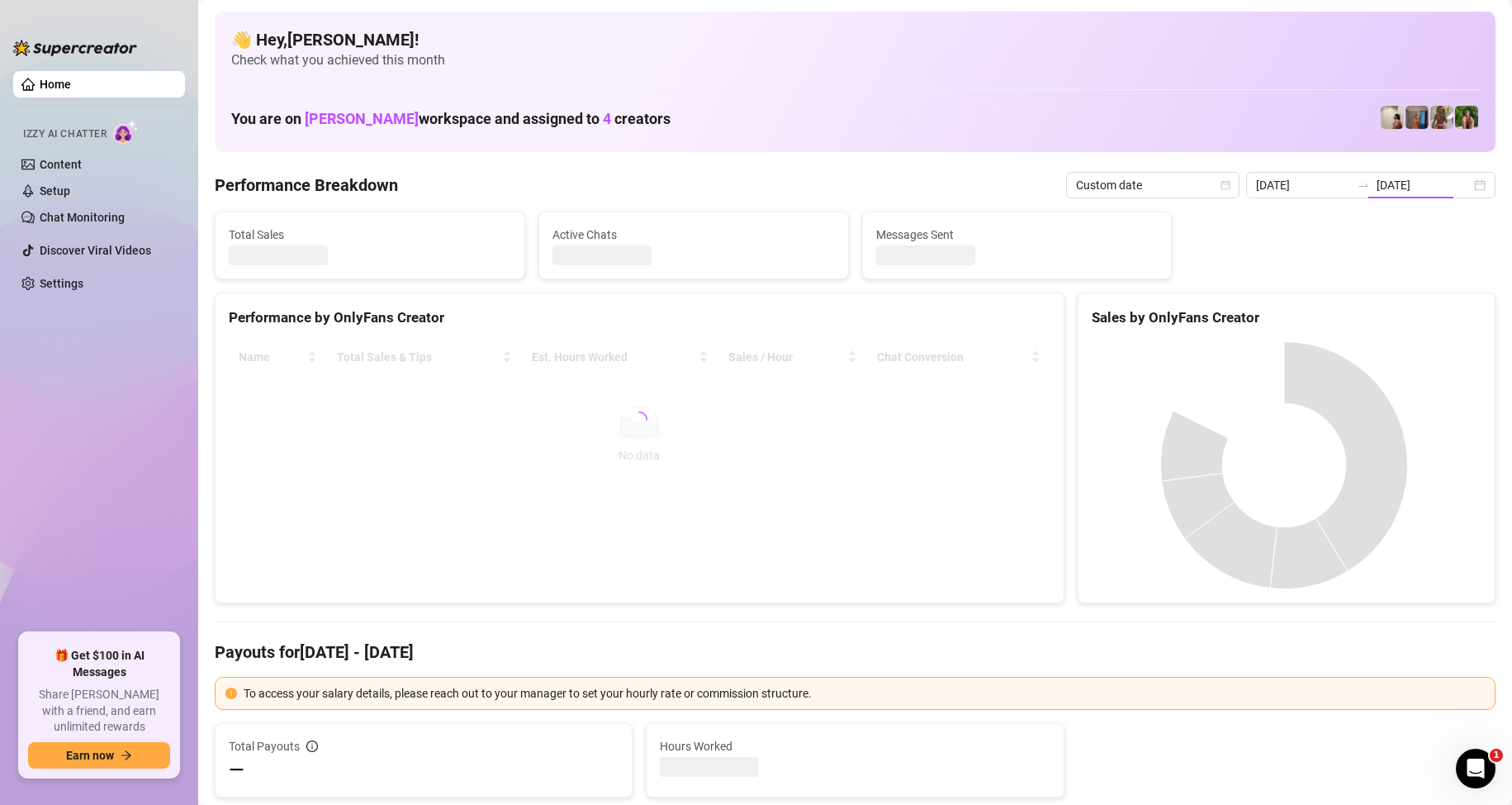
type input "[DATE]"
